Goal: Task Accomplishment & Management: Manage account settings

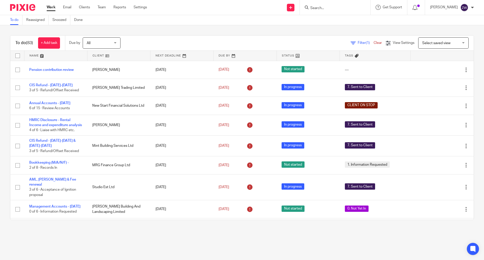
click at [236, 23] on div "To do Reassigned Snoozed Done" at bounding box center [242, 20] width 484 height 10
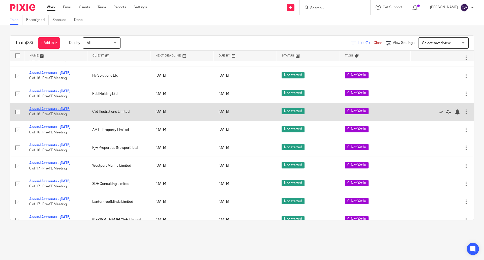
click at [67, 111] on link "Annual Accounts - [DATE]" at bounding box center [49, 109] width 41 height 4
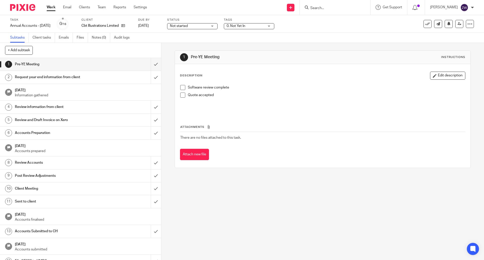
click at [261, 25] on span "0. Not Yet In" at bounding box center [246, 25] width 38 height 5
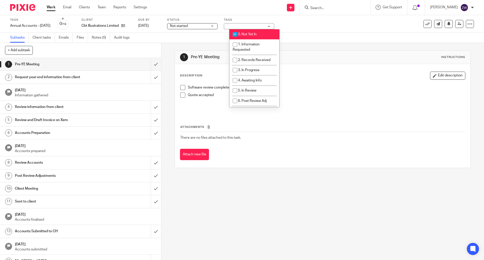
click at [251, 33] on span "0. Not Yet In" at bounding box center [247, 35] width 19 height 4
checkbox input "false"
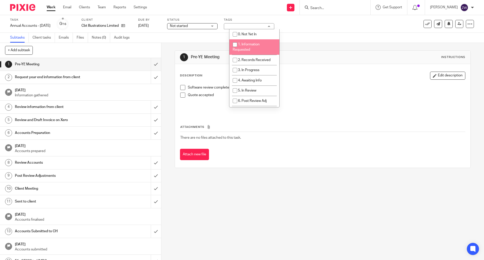
click at [250, 45] on span "1. Information Requested" at bounding box center [246, 47] width 27 height 9
checkbox input "true"
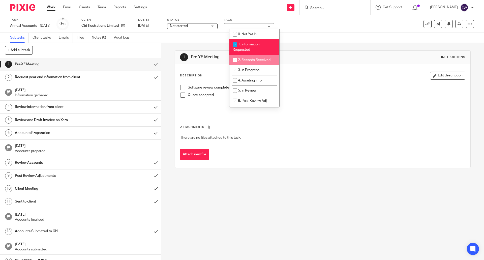
click at [164, 67] on div "1 Pre-YE Meeting Instructions Description Edit description Software review comp…" at bounding box center [322, 151] width 323 height 217
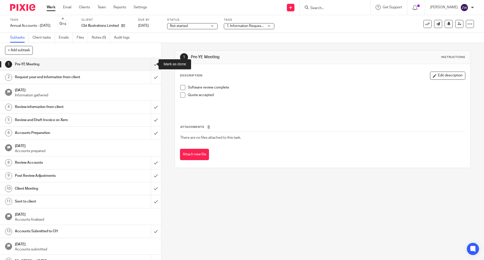
click at [145, 64] on link "1 Pre-YE Meeting" at bounding box center [75, 64] width 151 height 13
click at [149, 63] on input "submit" at bounding box center [80, 64] width 161 height 13
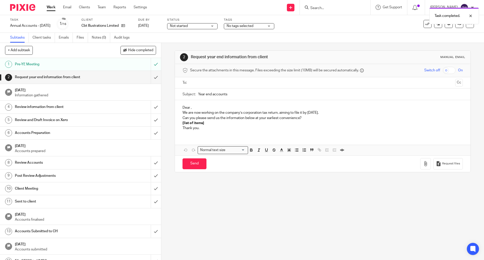
click at [18, 4] on img at bounding box center [22, 7] width 25 height 7
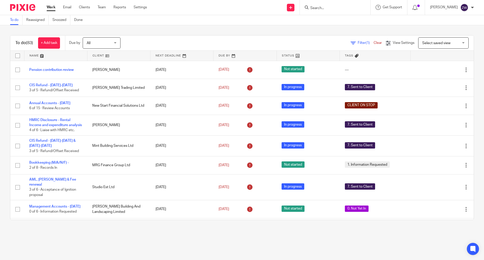
click at [271, 20] on div "To do Reassigned Snoozed Done" at bounding box center [242, 20] width 484 height 10
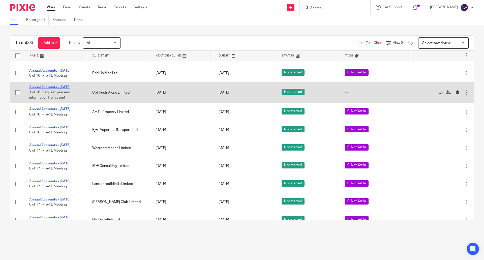
click at [64, 89] on link "Annual Accounts - July 2025" at bounding box center [49, 87] width 41 height 4
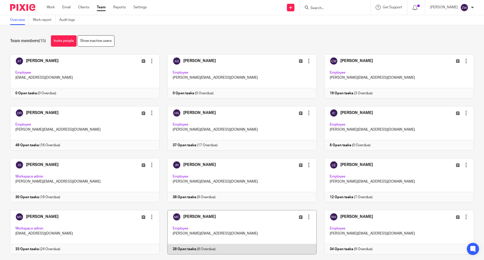
click at [236, 223] on link at bounding box center [238, 232] width 157 height 44
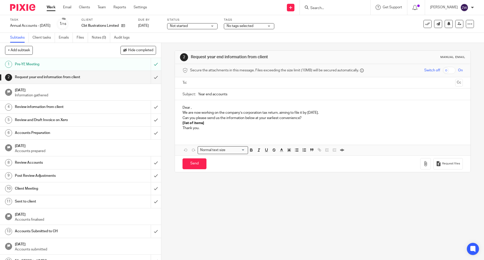
click at [243, 25] on span "No tags selected" at bounding box center [240, 26] width 27 height 4
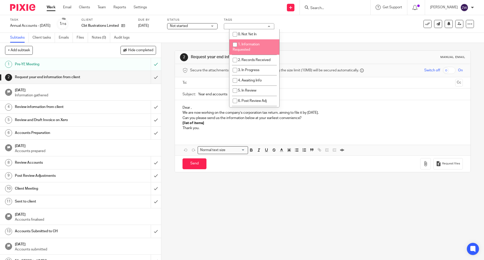
click at [250, 44] on span "1. Information Requested" at bounding box center [246, 47] width 27 height 9
checkbox input "true"
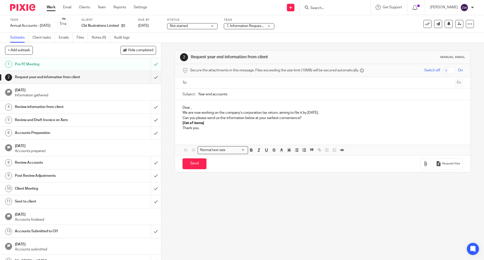
drag, startPoint x: 166, startPoint y: 66, endPoint x: 110, endPoint y: 21, distance: 72.1
click at [163, 66] on div "2 Request year end information from client Manual email Secure the attachments …" at bounding box center [322, 151] width 323 height 217
click at [21, 6] on img at bounding box center [22, 7] width 25 height 7
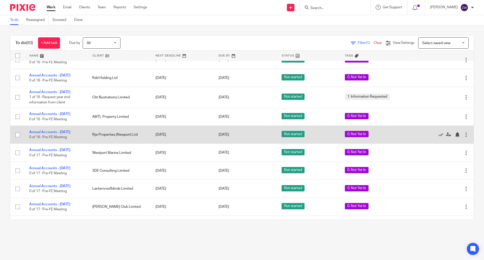
scroll to position [1134, 0]
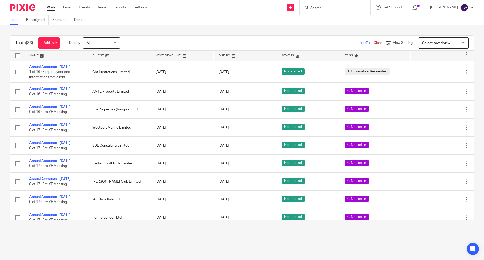
click at [19, 2] on div at bounding box center [21, 7] width 42 height 15
click at [20, 5] on img at bounding box center [22, 7] width 25 height 7
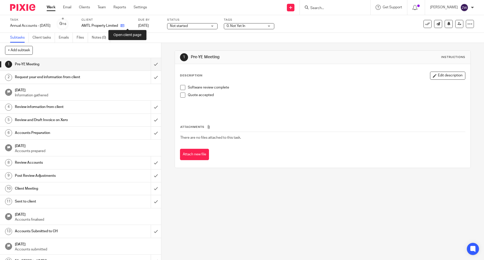
click at [124, 25] on icon at bounding box center [122, 26] width 4 height 4
click at [262, 25] on span "0. Not Yet In" at bounding box center [246, 25] width 38 height 5
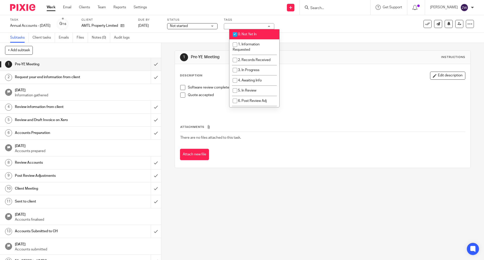
drag, startPoint x: 261, startPoint y: 31, endPoint x: 259, endPoint y: 39, distance: 9.1
click at [261, 31] on li "0. Not Yet In" at bounding box center [254, 34] width 50 height 10
checkbox input "false"
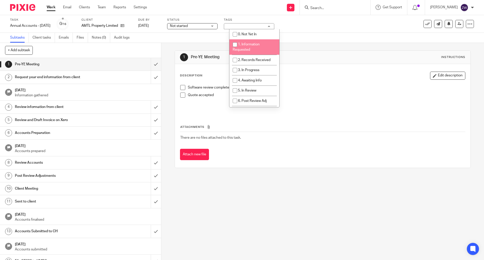
click at [257, 41] on li "1. Information Requested" at bounding box center [254, 46] width 50 height 15
checkbox input "true"
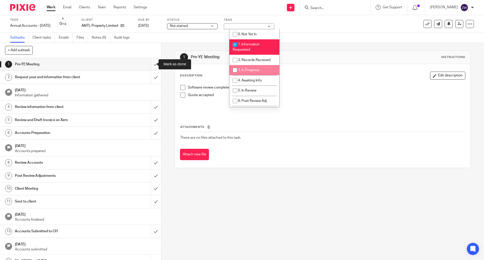
click at [152, 66] on input "submit" at bounding box center [80, 64] width 161 height 13
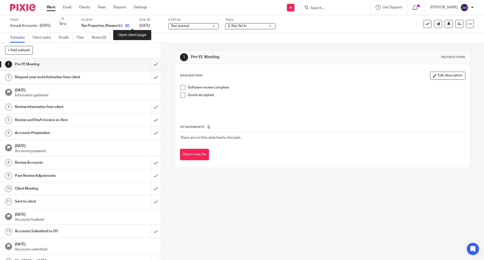
click at [129, 26] on icon at bounding box center [127, 26] width 4 height 4
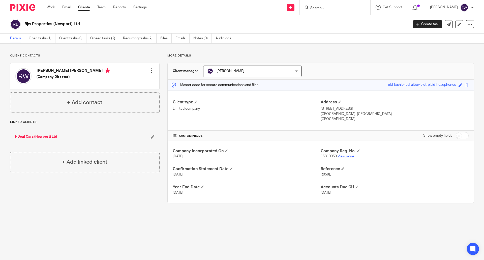
click at [344, 155] on link "View more" at bounding box center [346, 157] width 17 height 4
click at [45, 36] on link "Open tasks (1)" at bounding box center [42, 39] width 27 height 10
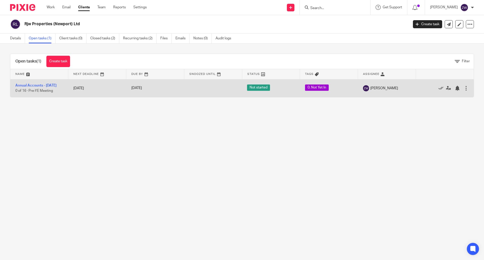
click at [49, 83] on td "Annual Accounts - July 2025 0 of 16 · Pre-YE Meeting" at bounding box center [39, 88] width 58 height 18
click at [55, 86] on link "Annual Accounts - July 2025" at bounding box center [35, 86] width 41 height 4
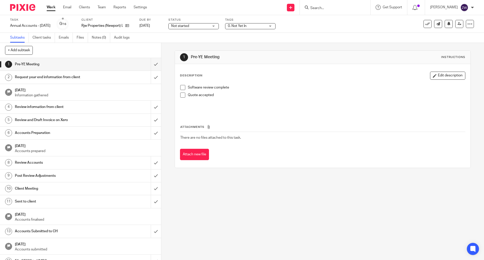
click at [263, 27] on span "0. Not Yet In" at bounding box center [247, 25] width 38 height 5
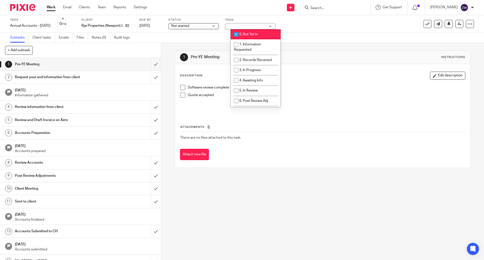
click at [253, 34] on span "0. Not Yet In" at bounding box center [248, 35] width 19 height 4
checkbox input "false"
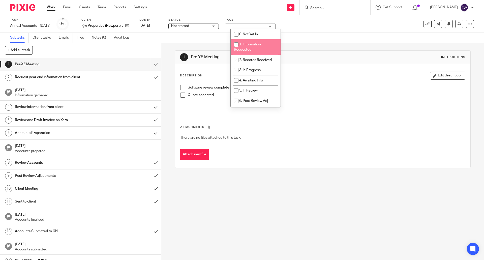
click at [250, 41] on li "1. Information Requested" at bounding box center [256, 46] width 50 height 15
checkbox input "true"
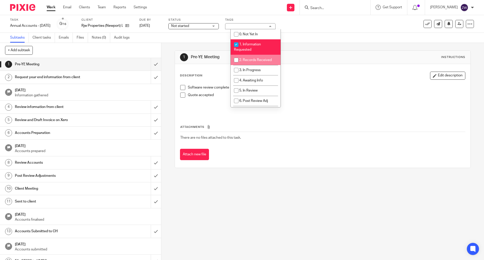
click at [171, 76] on div "1 Pre-YE Meeting Instructions Description Edit description Software review comp…" at bounding box center [322, 151] width 323 height 217
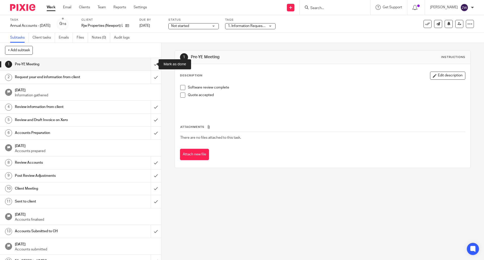
click at [150, 64] on input "submit" at bounding box center [80, 64] width 161 height 13
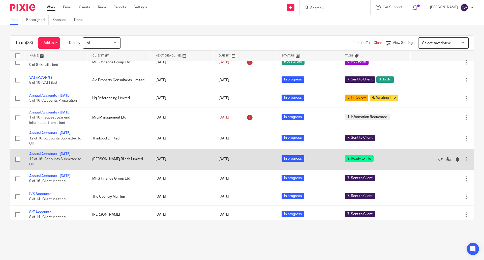
scroll to position [204, 0]
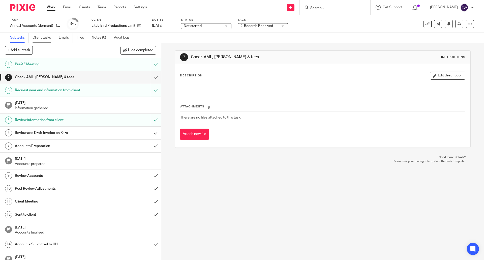
click at [41, 38] on link "Client tasks" at bounding box center [44, 38] width 22 height 10
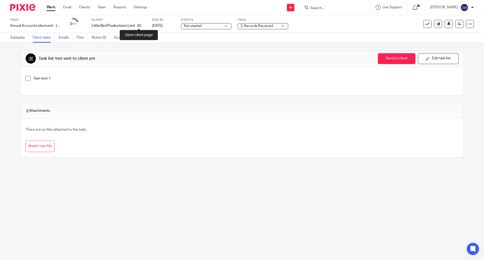
click at [137, 24] on icon at bounding box center [139, 26] width 4 height 4
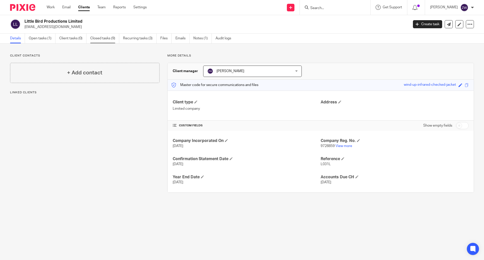
click at [102, 38] on link "Closed tasks (9)" at bounding box center [104, 39] width 29 height 10
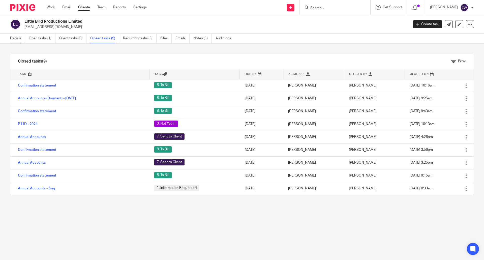
click at [18, 37] on link "Details" at bounding box center [17, 39] width 15 height 10
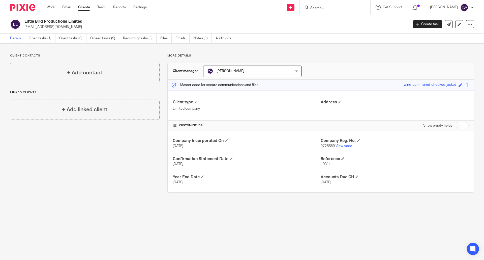
click at [43, 39] on link "Open tasks (1)" at bounding box center [42, 39] width 27 height 10
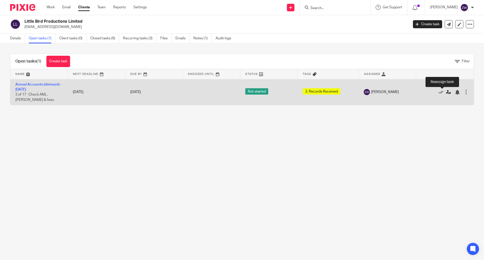
click at [446, 92] on icon at bounding box center [448, 92] width 5 height 5
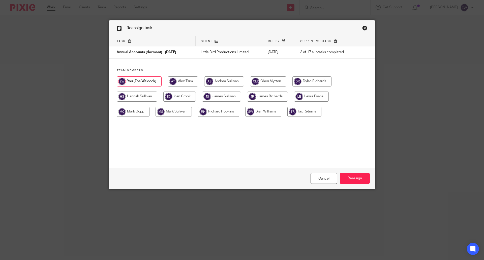
click at [266, 96] on input "radio" at bounding box center [267, 97] width 41 height 10
radio input "true"
click at [356, 179] on input "Reassign" at bounding box center [355, 178] width 30 height 11
